Goal: Task Accomplishment & Management: Manage account settings

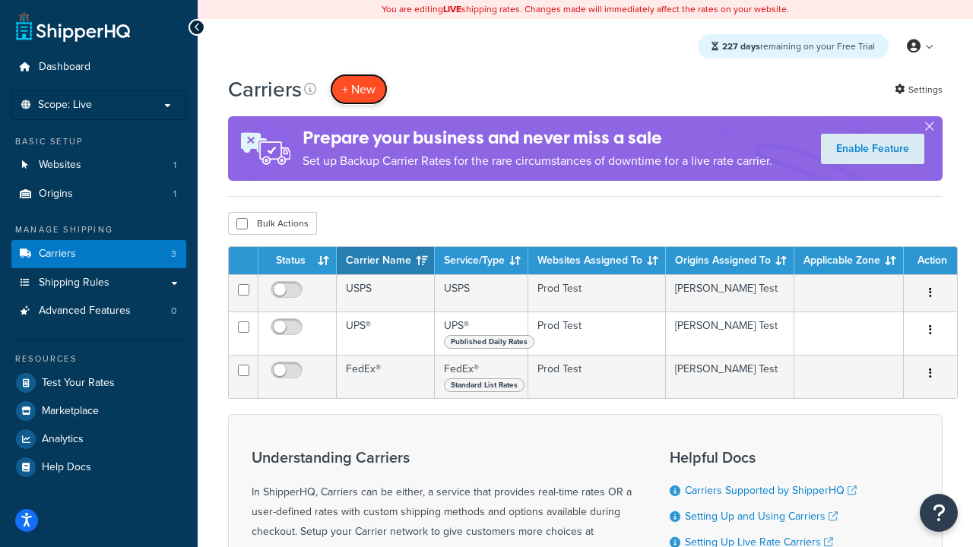
click at [359, 89] on button "+ New" at bounding box center [359, 89] width 58 height 31
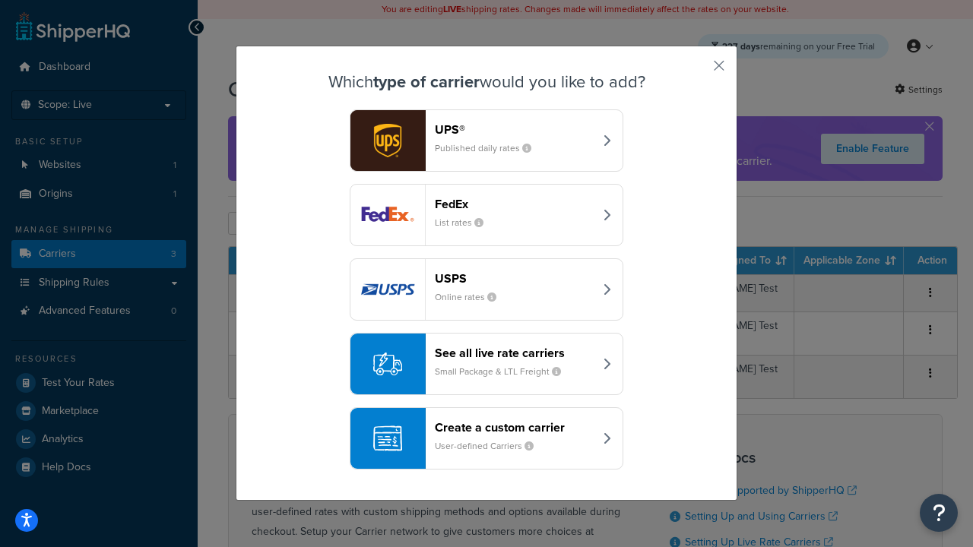
click at [514, 204] on header "FedEx" at bounding box center [514, 204] width 159 height 14
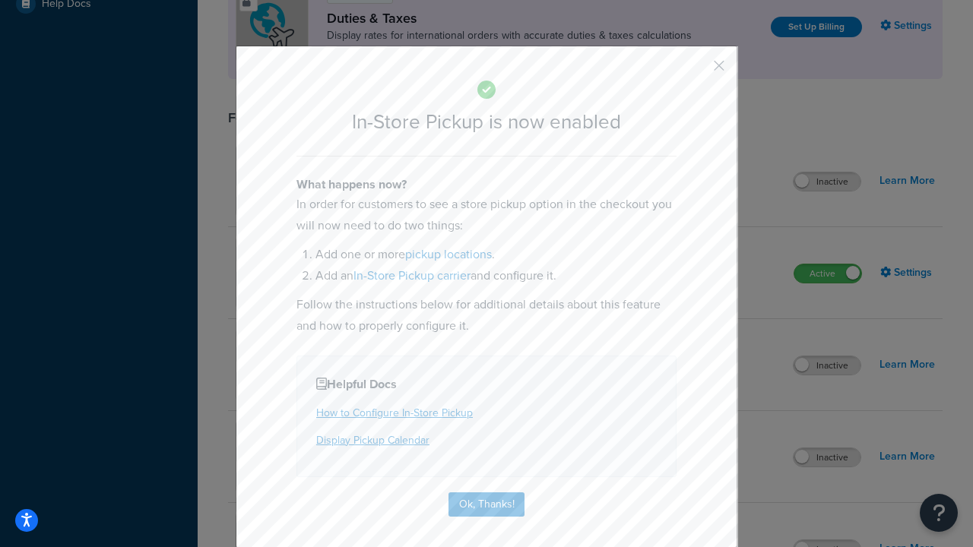
click at [696, 71] on button "button" at bounding box center [697, 71] width 4 height 4
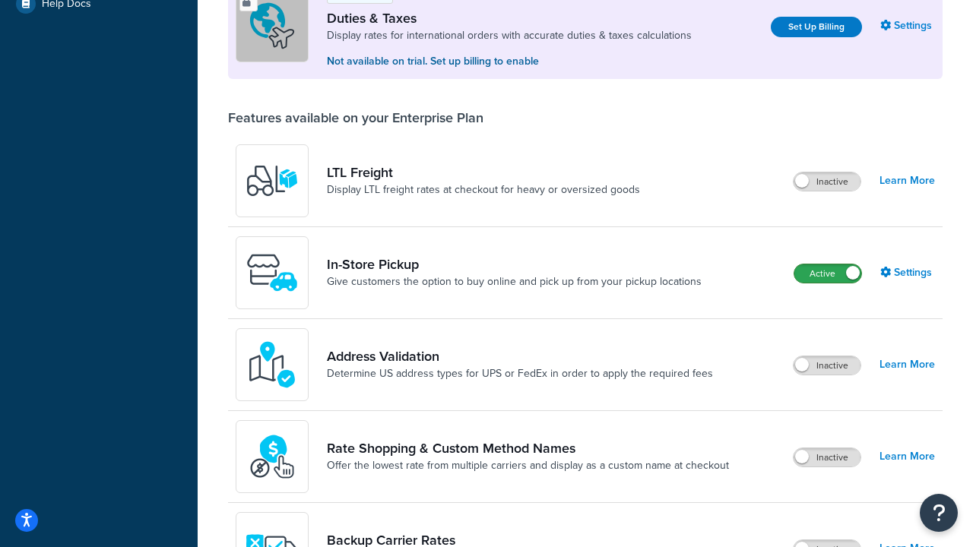
scroll to position [464, 0]
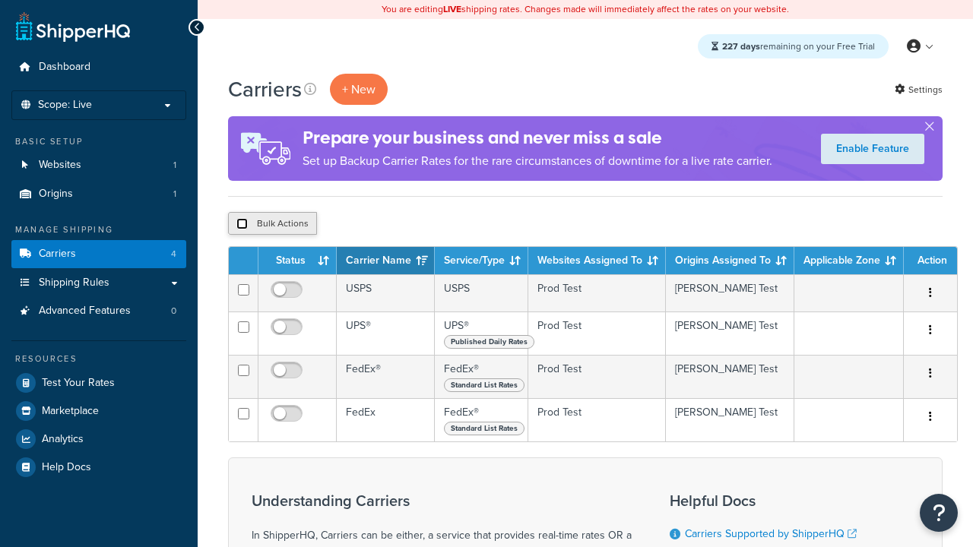
click at [242, 224] on input "checkbox" at bounding box center [241, 223] width 11 height 11
checkbox input "true"
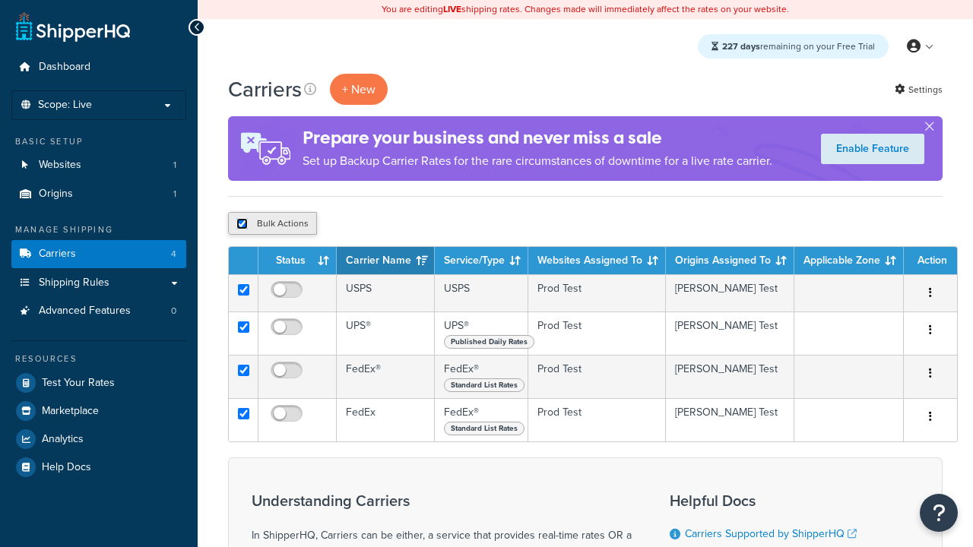
checkbox input "true"
click at [0, 0] on button "Delete" at bounding box center [0, 0] width 0 height 0
